Goal: Task Accomplishment & Management: Manage account settings

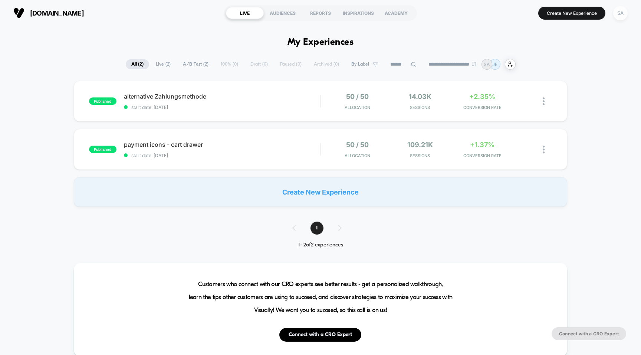
click at [620, 17] on div "SA" at bounding box center [620, 13] width 14 height 14
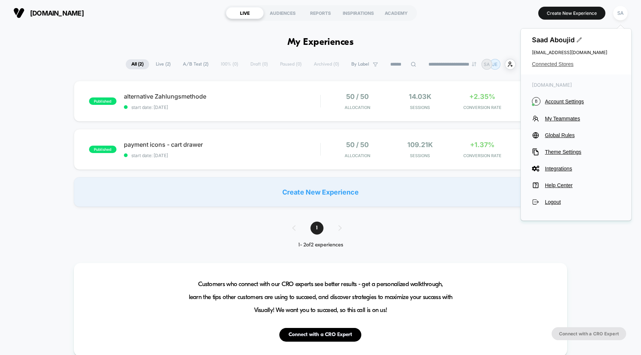
click at [561, 62] on span "Connected Stores" at bounding box center [576, 64] width 88 height 6
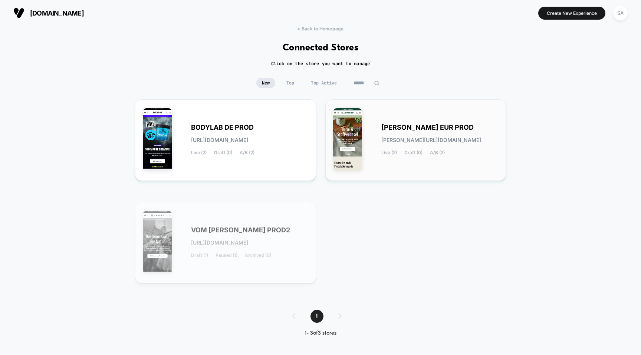
click at [402, 125] on span "ACHTERHOF EUR PROD" at bounding box center [427, 127] width 92 height 5
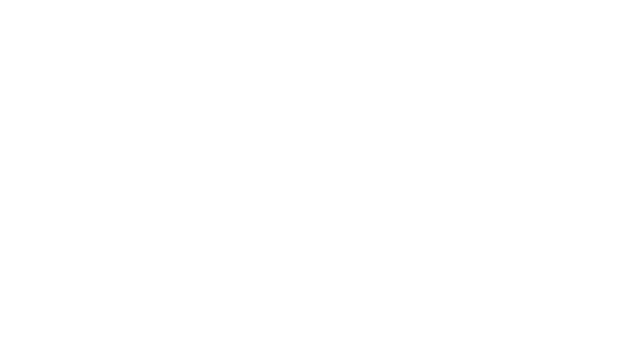
click at [402, 3] on html "Navigated to Visually.io | No-code CRO for Shopify" at bounding box center [320, 1] width 641 height 3
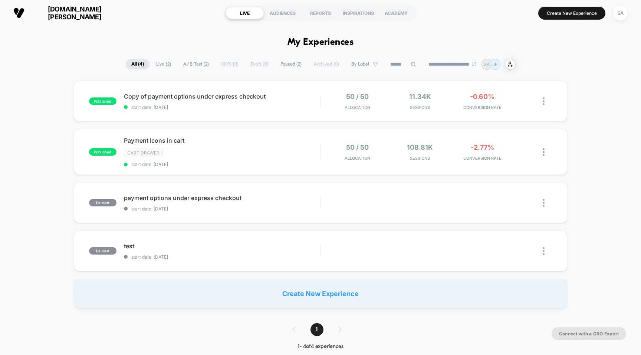
click at [68, 15] on span "vom-achterhof.de" at bounding box center [74, 13] width 89 height 16
